Goal: Obtain resource: Obtain resource

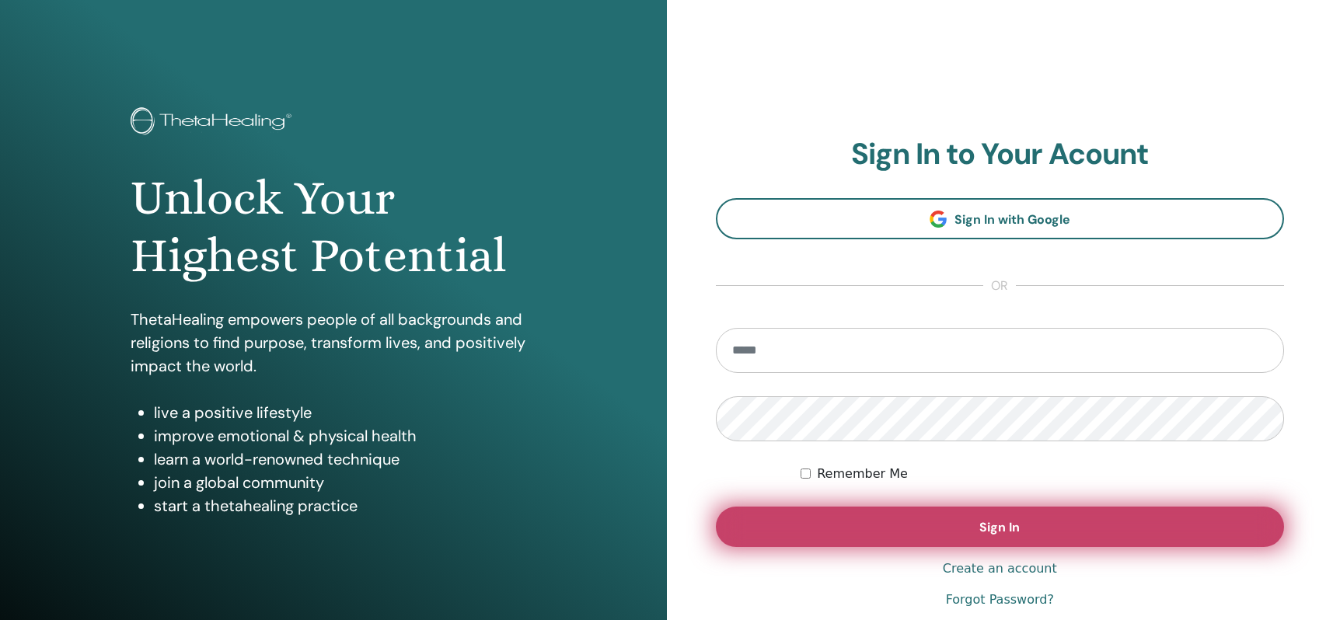
type input "**********"
click at [913, 526] on button "Sign In" at bounding box center [1000, 527] width 569 height 40
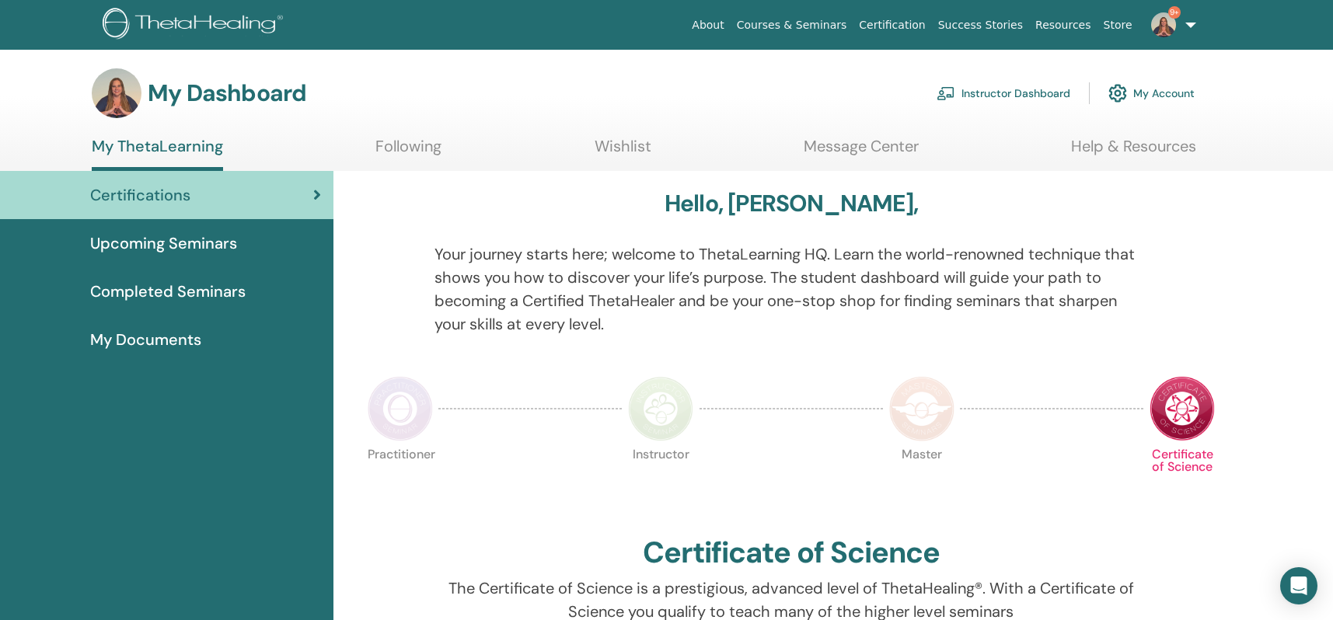
click at [1029, 96] on link "Instructor Dashboard" at bounding box center [1004, 93] width 134 height 34
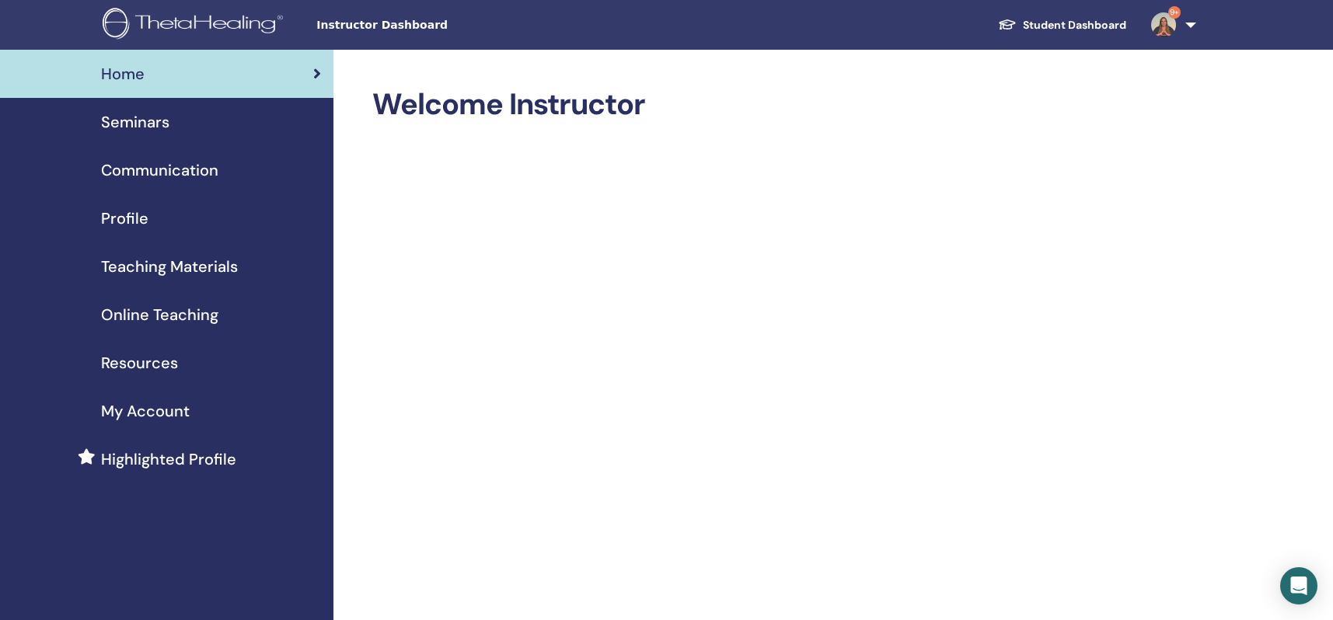
click at [213, 271] on span "Teaching Materials" at bounding box center [169, 266] width 137 height 23
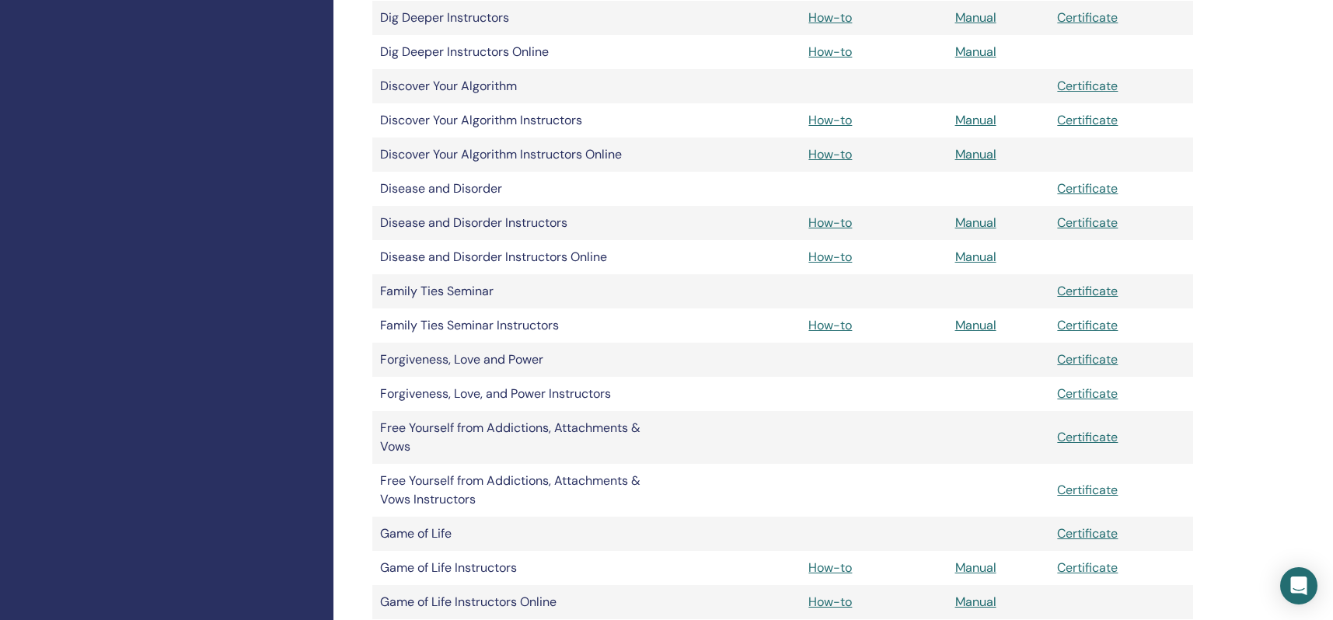
scroll to position [1444, 0]
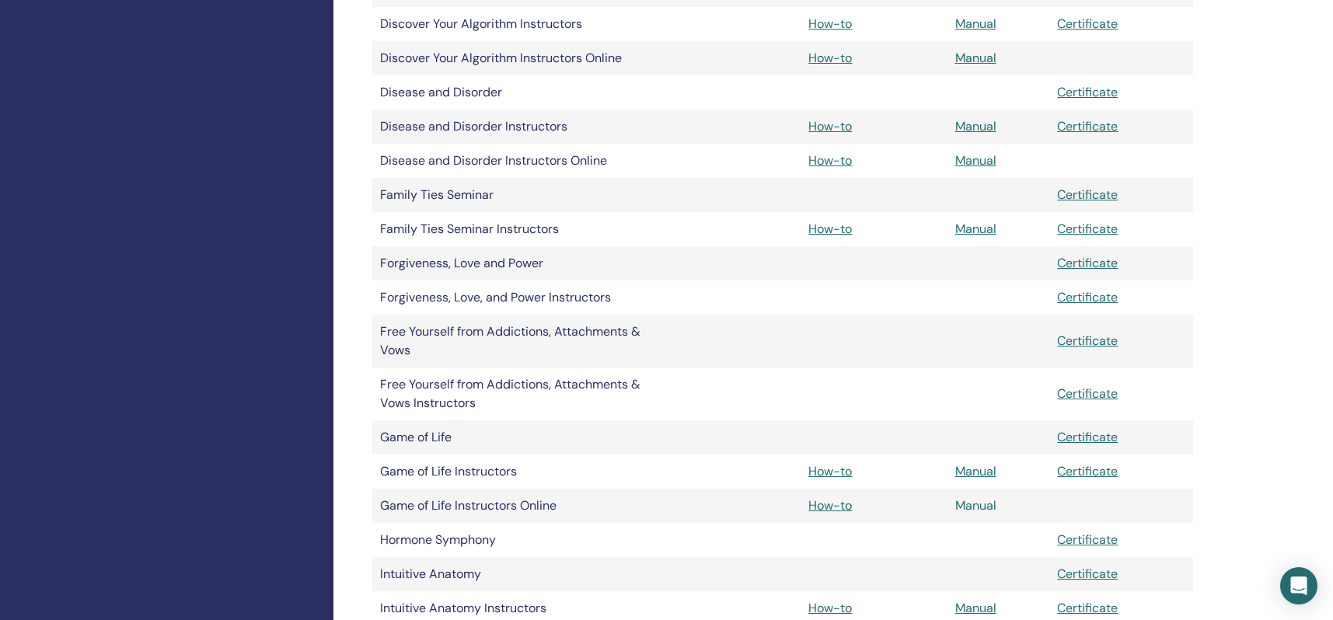
click at [965, 508] on link "Manual" at bounding box center [975, 506] width 41 height 16
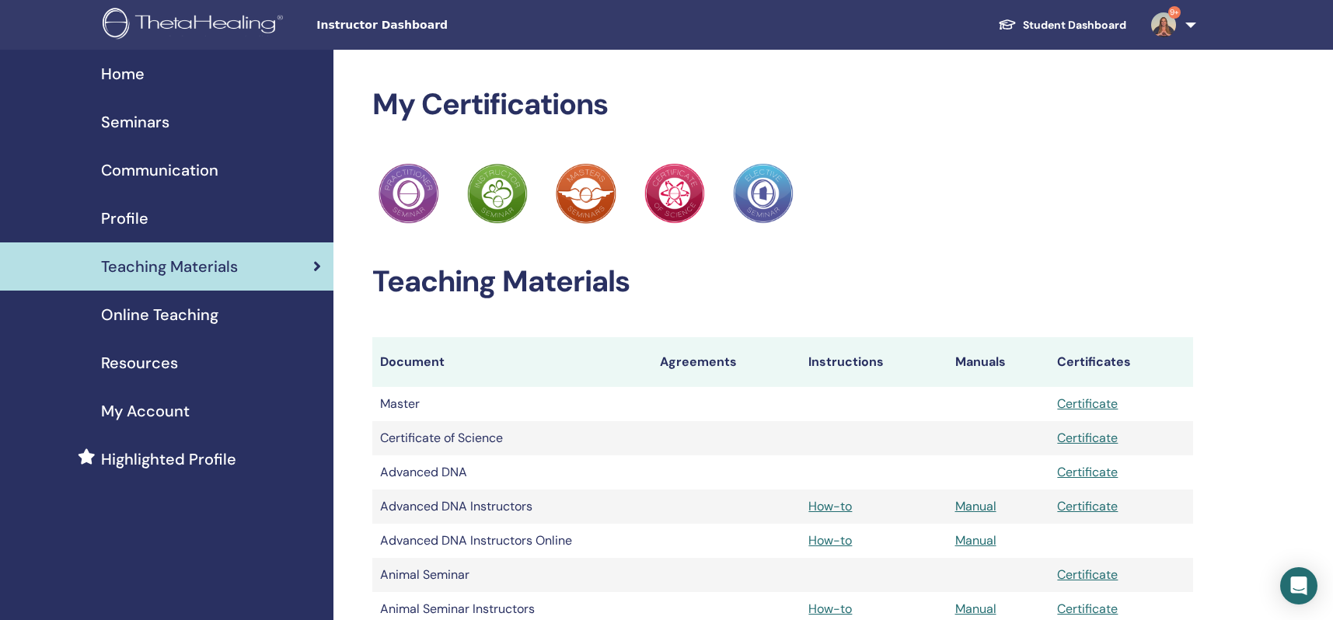
scroll to position [1444, 0]
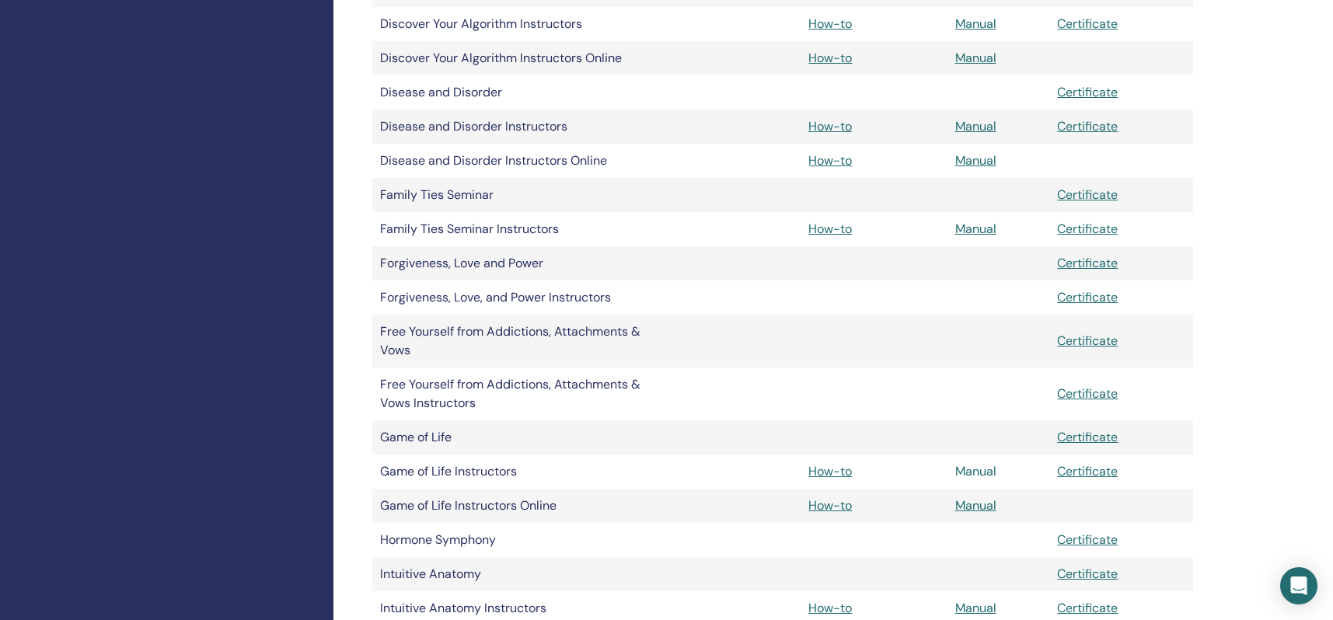
click at [969, 472] on link "Manual" at bounding box center [975, 471] width 41 height 16
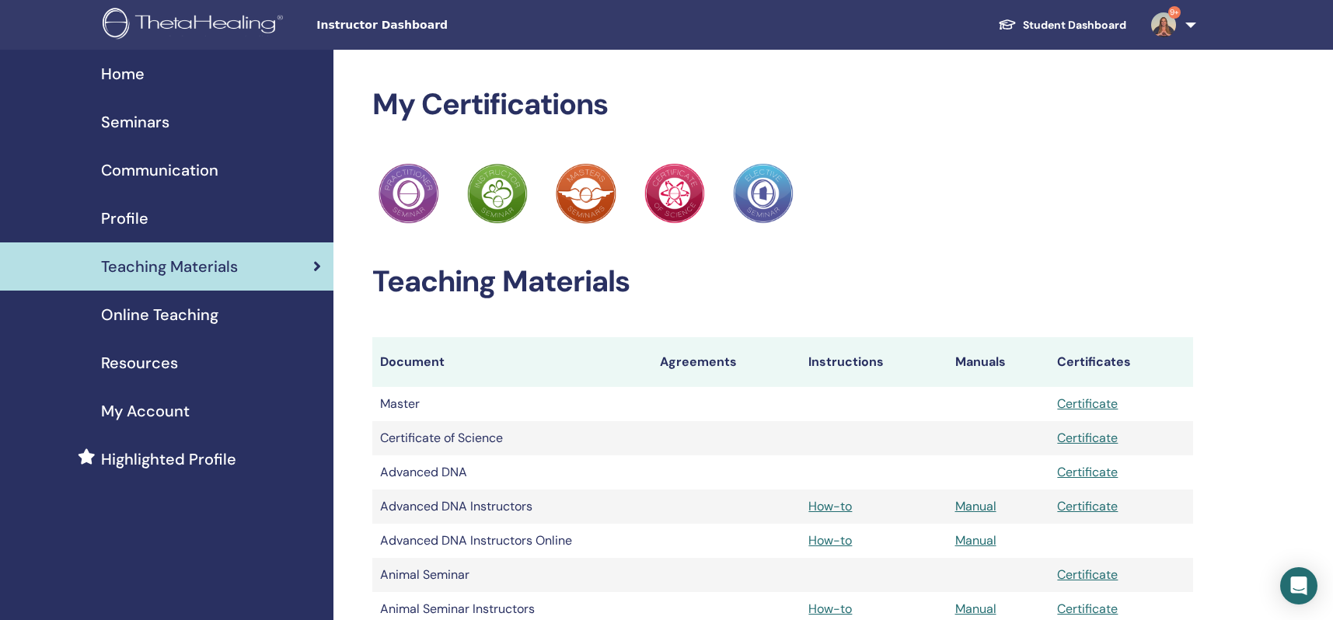
scroll to position [1444, 0]
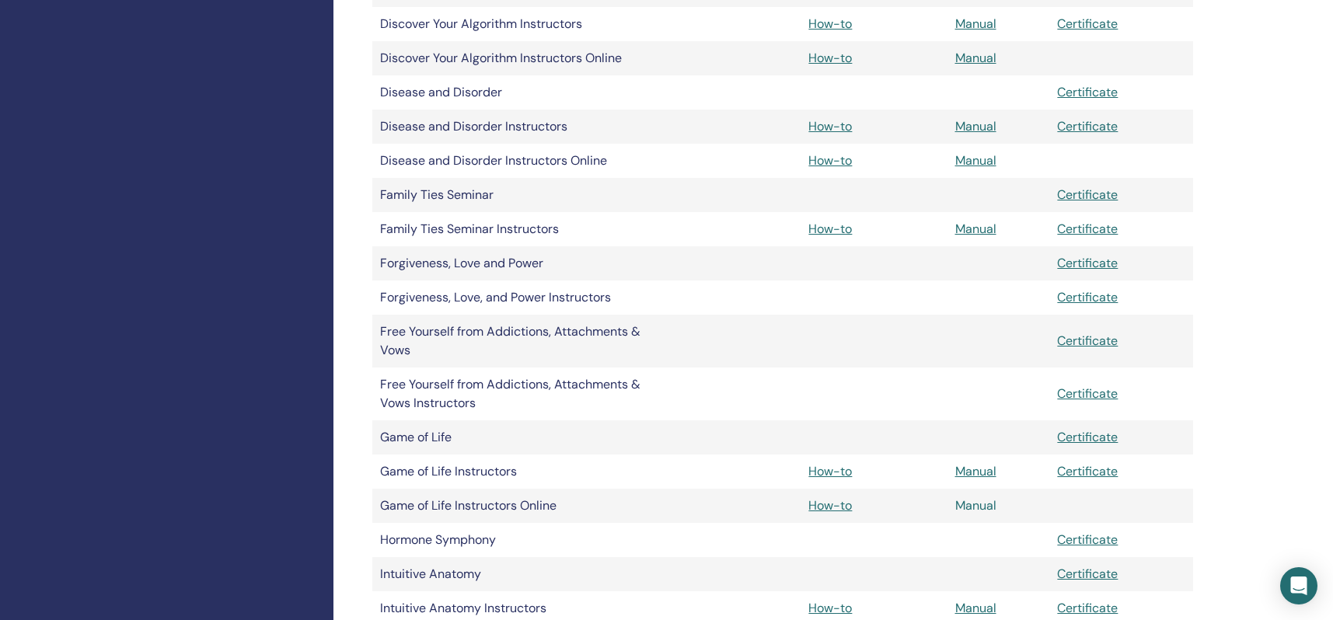
click at [959, 506] on link "Manual" at bounding box center [975, 506] width 41 height 16
